Goal: Task Accomplishment & Management: Manage account settings

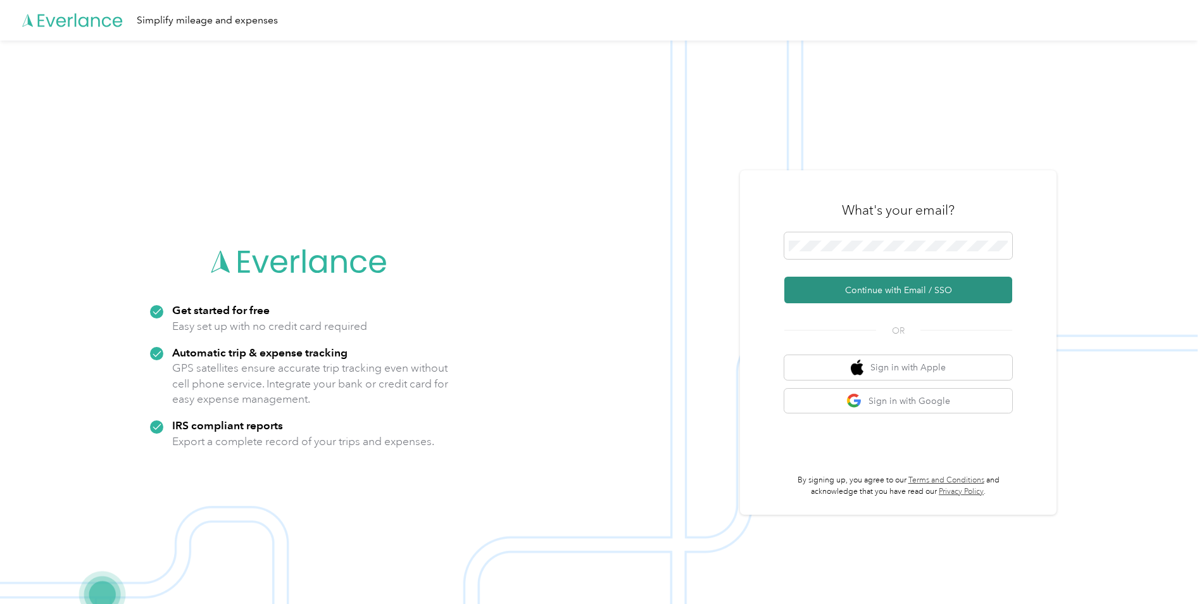
click at [847, 286] on button "Continue with Email / SSO" at bounding box center [898, 290] width 228 height 27
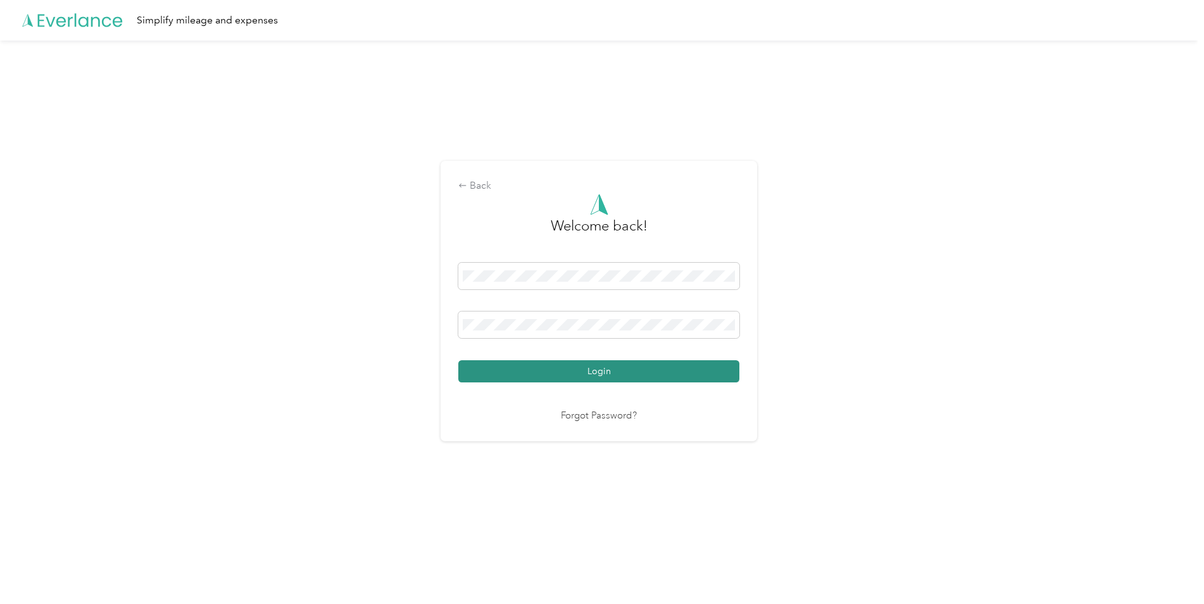
click at [505, 372] on button "Login" at bounding box center [598, 371] width 281 height 22
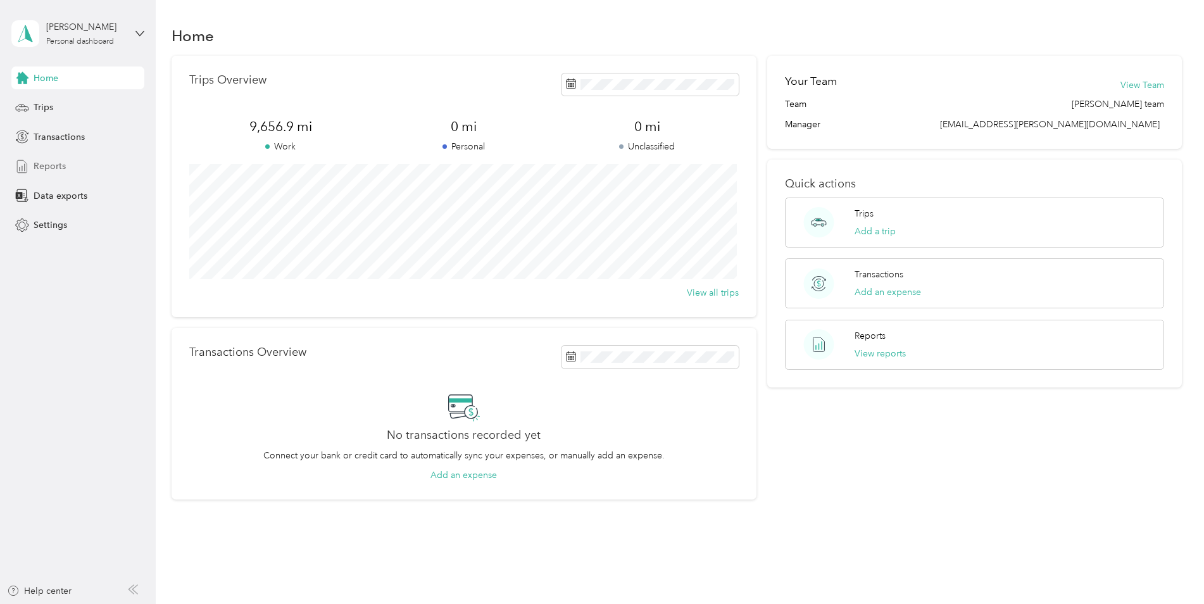
click at [58, 166] on span "Reports" at bounding box center [50, 165] width 32 height 13
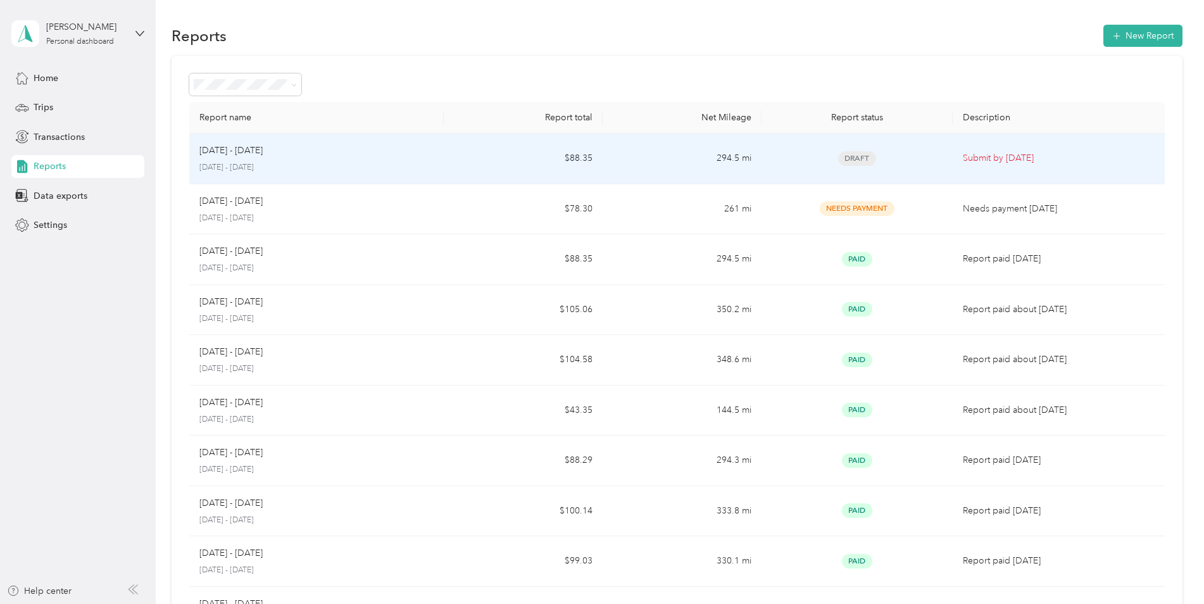
click at [989, 162] on p "Submit by [DATE]" at bounding box center [1059, 158] width 192 height 14
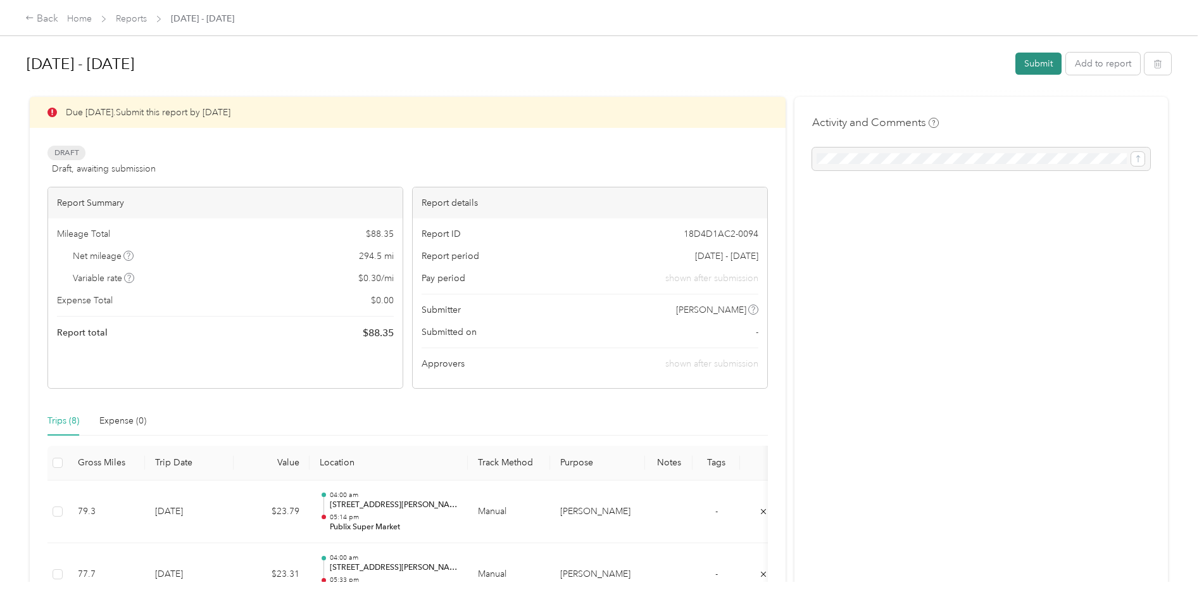
click at [1036, 58] on button "Submit" at bounding box center [1038, 64] width 46 height 22
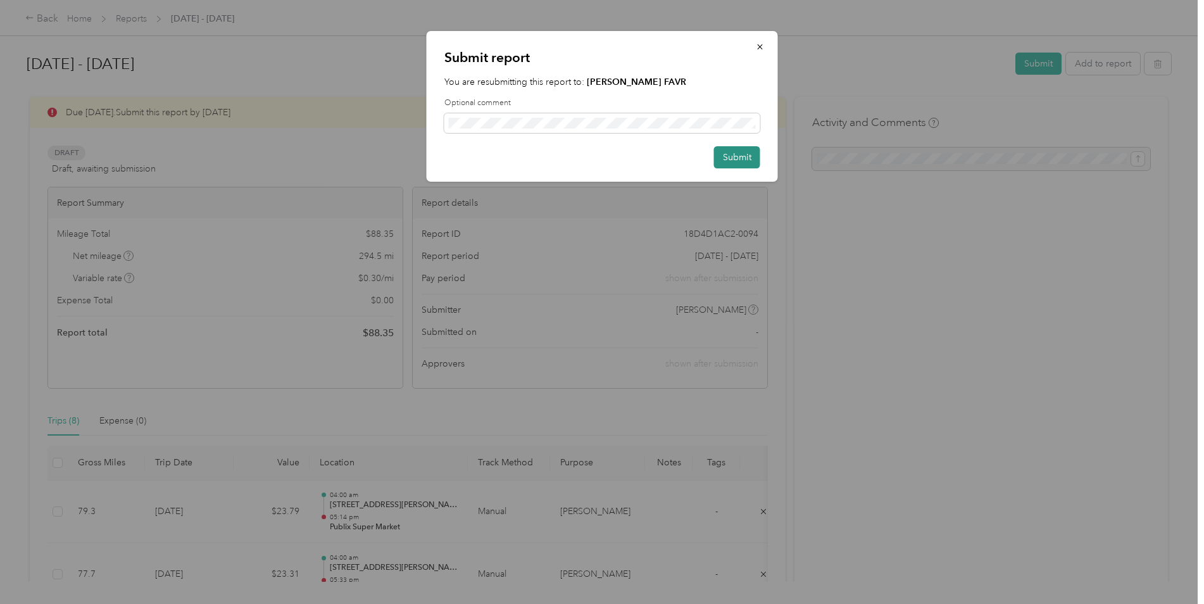
click at [742, 158] on button "Submit" at bounding box center [737, 157] width 46 height 22
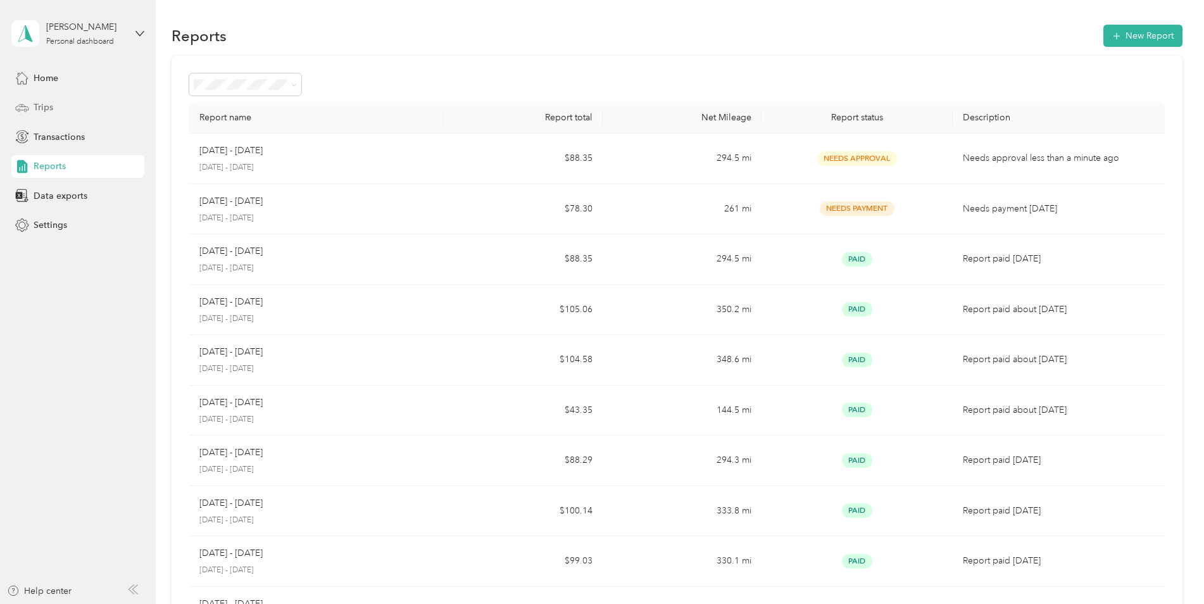
click at [45, 109] on span "Trips" at bounding box center [44, 107] width 20 height 13
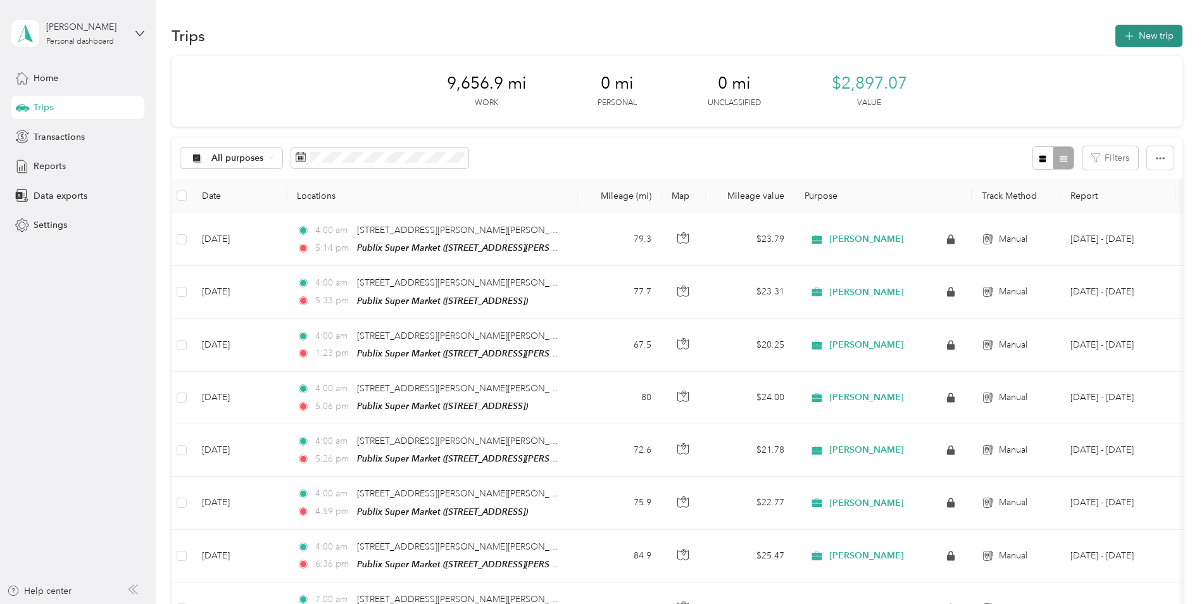
click at [1125, 28] on button "New trip" at bounding box center [1148, 36] width 67 height 22
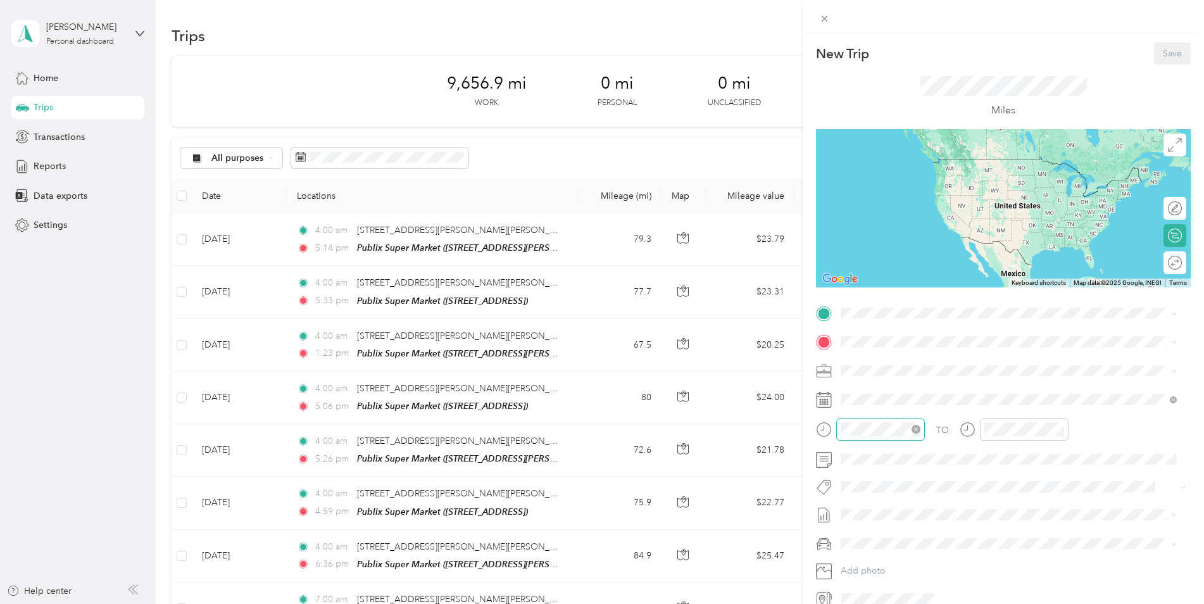
scroll to position [927, 0]
click at [853, 253] on div "04" at bounding box center [854, 255] width 30 height 18
click at [890, 258] on div "00" at bounding box center [890, 260] width 30 height 18
click at [918, 258] on div "AM" at bounding box center [925, 260] width 30 height 18
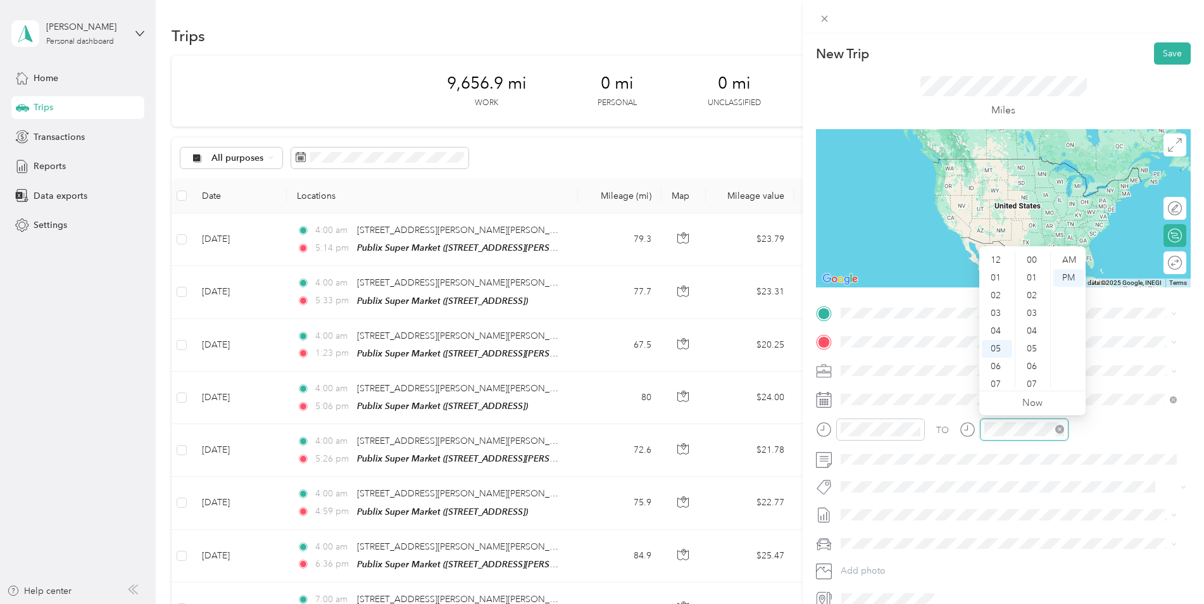
scroll to position [927, 0]
click at [922, 362] on span "[STREET_ADDRESS][PERSON_NAME][PERSON_NAME][US_STATE]" at bounding box center [998, 356] width 267 height 11
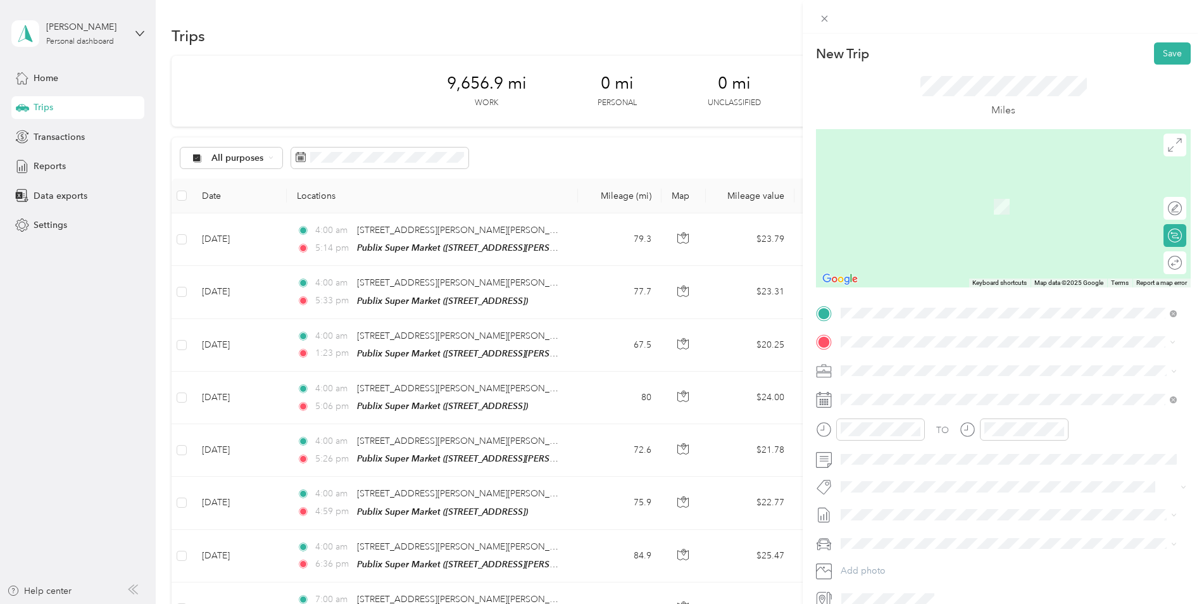
click at [899, 387] on button "TEAM" at bounding box center [884, 394] width 39 height 16
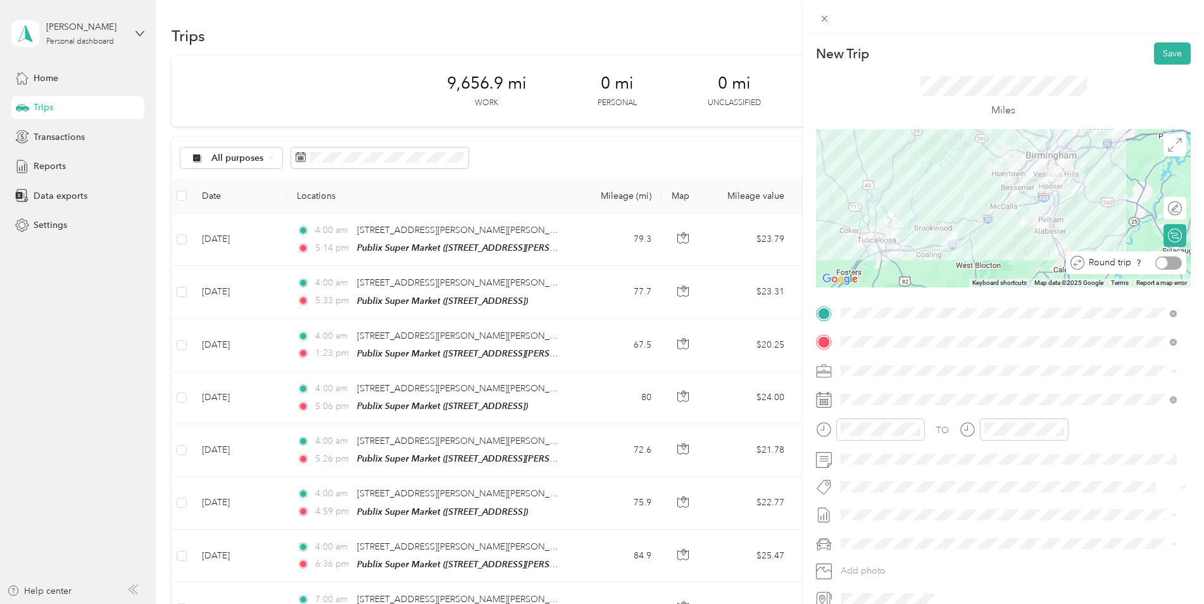
click at [1164, 263] on div at bounding box center [1168, 262] width 27 height 13
click at [1166, 47] on button "Save" at bounding box center [1172, 53] width 37 height 22
